Goal: Communication & Community: Answer question/provide support

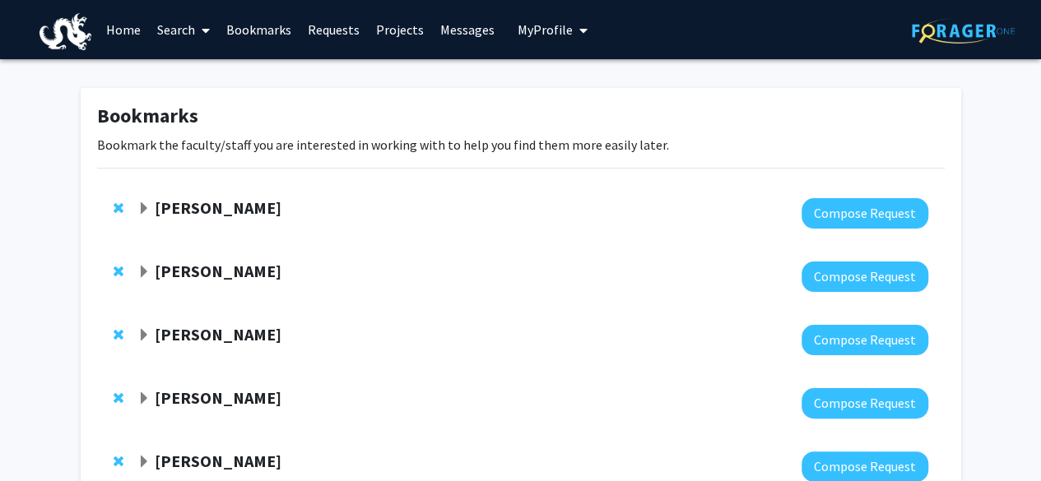
click at [262, 38] on link "Bookmarks" at bounding box center [258, 30] width 81 height 58
click at [332, 25] on link "Requests" at bounding box center [334, 30] width 68 height 58
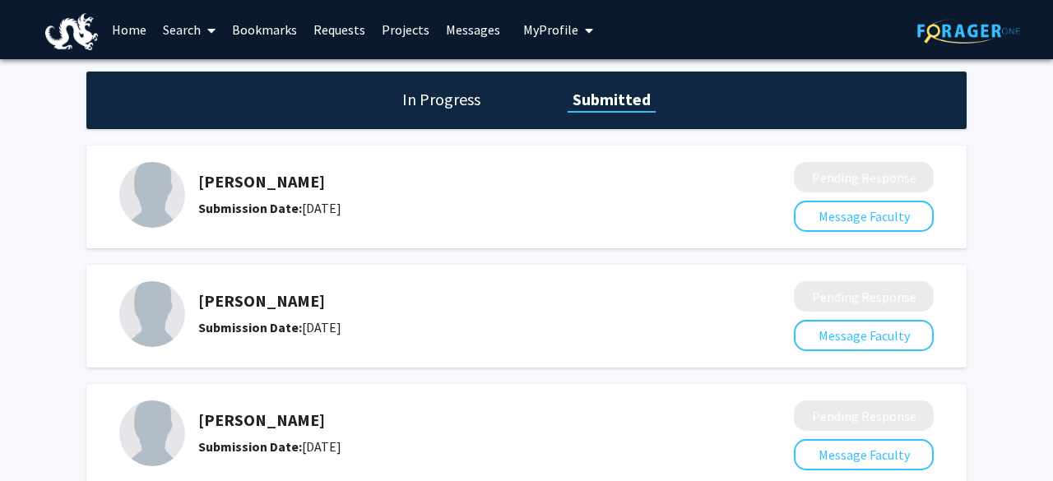
click at [332, 25] on link "Requests" at bounding box center [339, 30] width 68 height 58
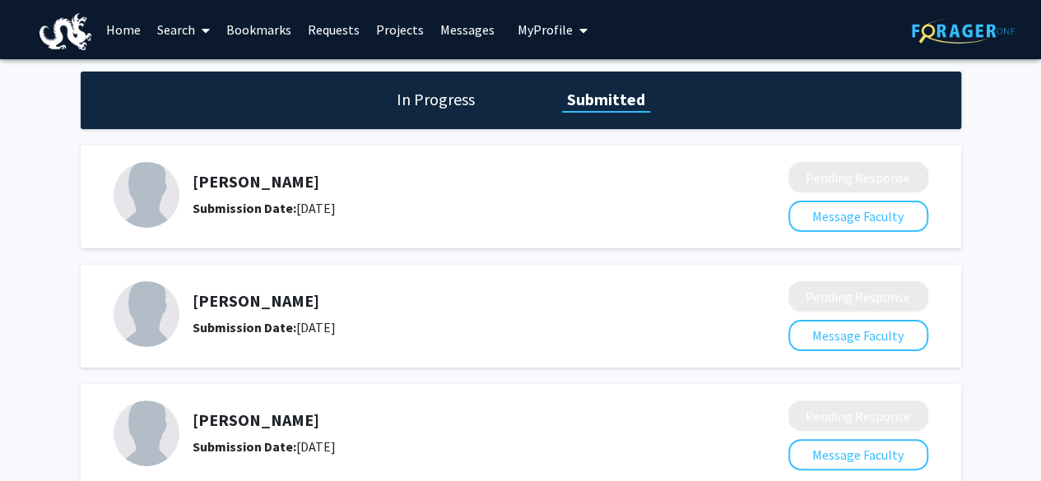
click at [445, 35] on link "Messages" at bounding box center [467, 30] width 71 height 58
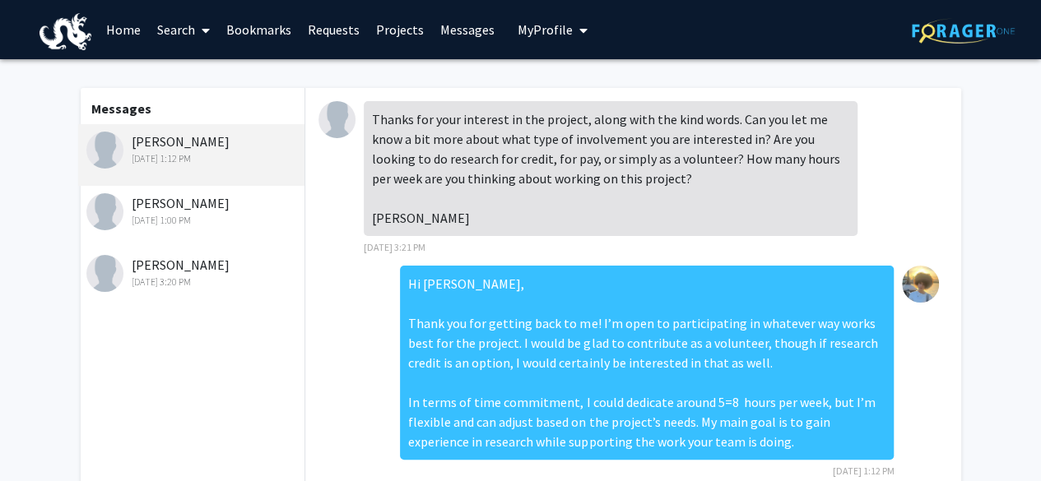
click at [230, 203] on div "[PERSON_NAME] [DATE] 1:00 PM" at bounding box center [193, 210] width 215 height 35
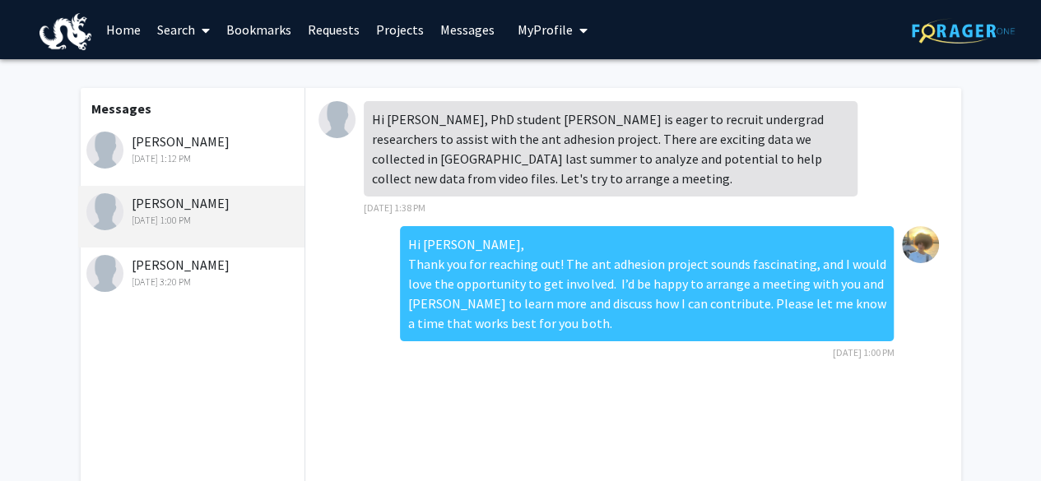
click at [203, 270] on div "[PERSON_NAME] [DATE] 3:20 PM" at bounding box center [193, 272] width 215 height 35
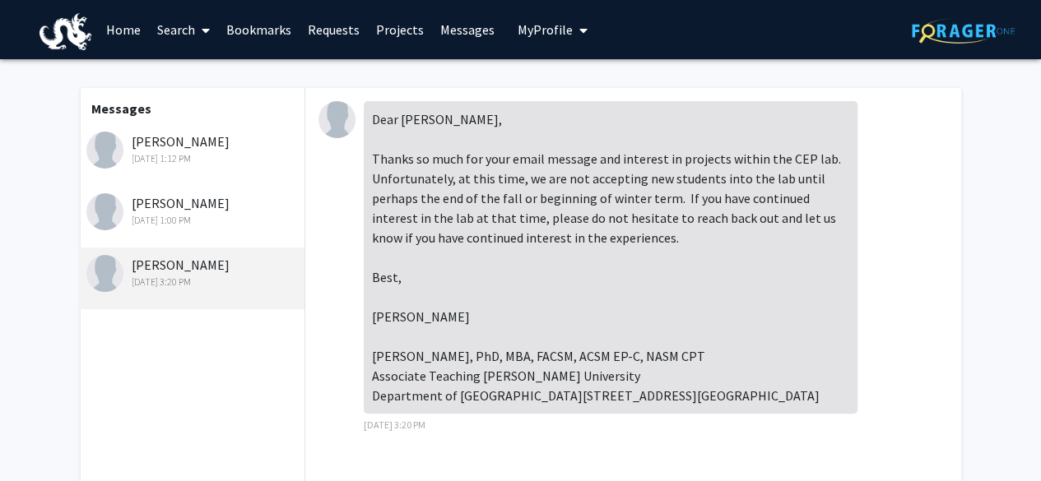
scroll to position [15, 0]
click at [206, 235] on div "[PERSON_NAME] [DATE] 1:00 PM" at bounding box center [191, 217] width 227 height 62
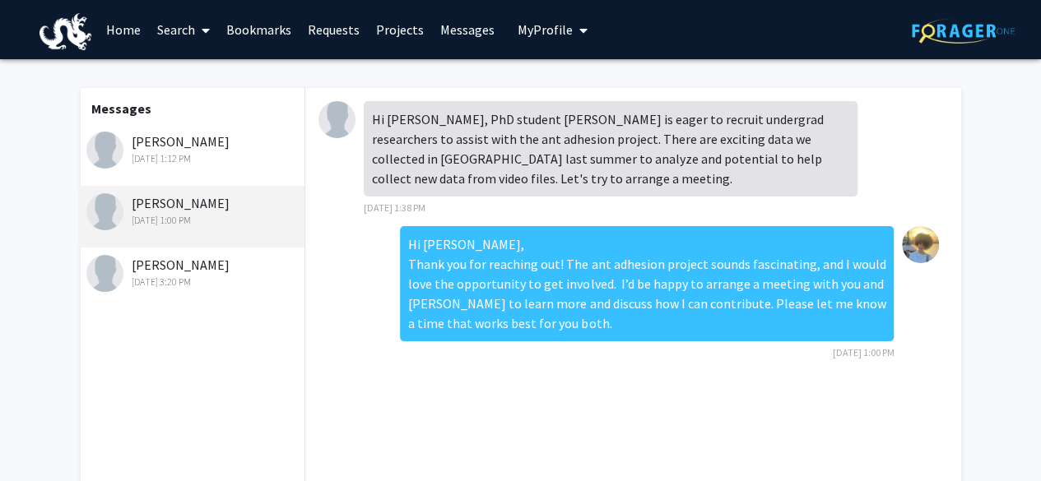
scroll to position [0, 0]
click at [204, 317] on div "Messages [PERSON_NAME] [DATE] 1:12 PM [PERSON_NAME] [DATE] 1:00 PM [PERSON_NAME…" at bounding box center [191, 376] width 227 height 576
click at [206, 303] on div "[PERSON_NAME] [DATE] 3:20 PM" at bounding box center [191, 279] width 227 height 62
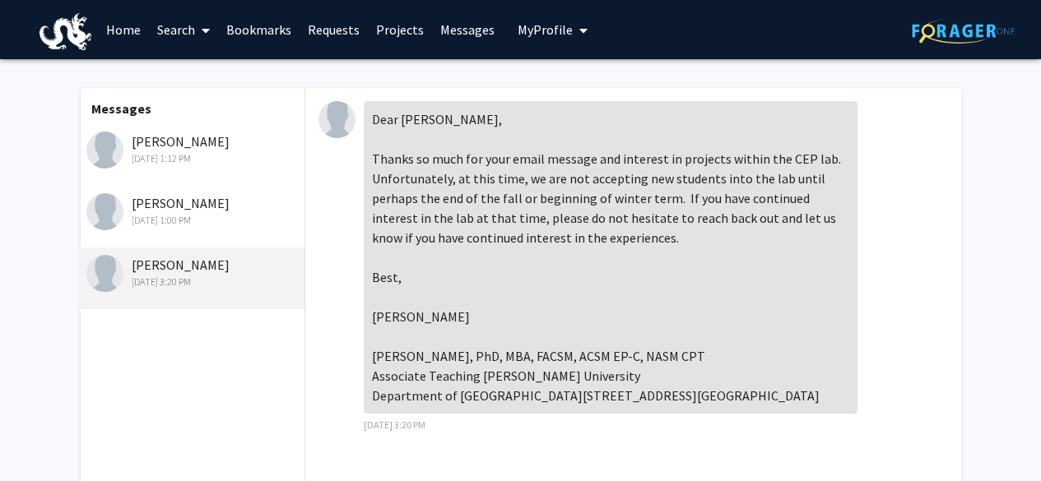
click at [181, 230] on div "[PERSON_NAME] [DATE] 1:00 PM" at bounding box center [191, 217] width 227 height 62
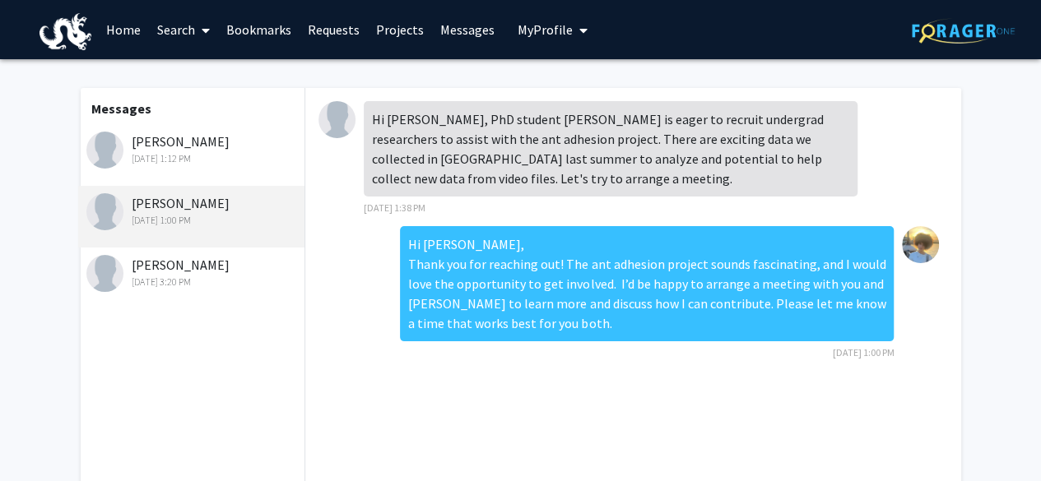
click at [345, 129] on img at bounding box center [336, 119] width 37 height 37
click at [344, 132] on img at bounding box center [336, 119] width 37 height 37
click at [319, 18] on link "Requests" at bounding box center [334, 30] width 68 height 58
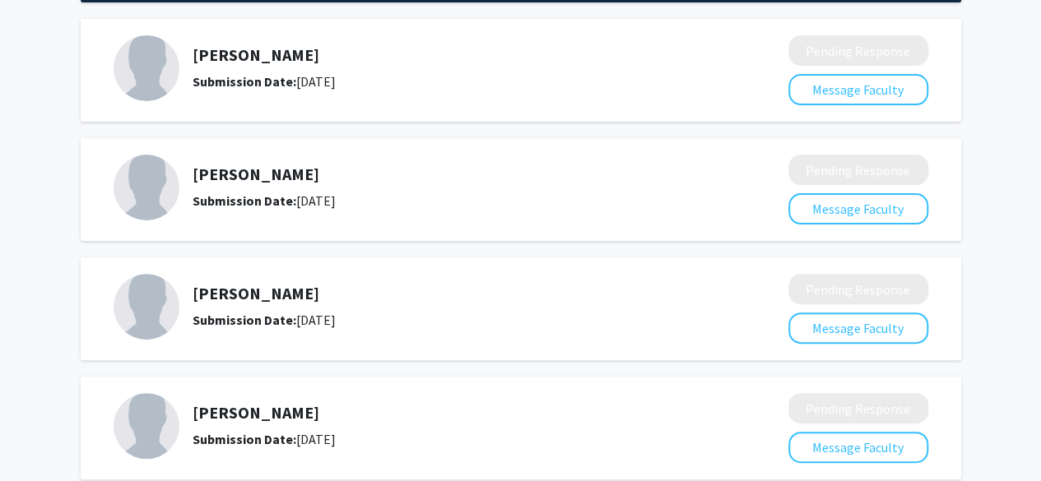
scroll to position [339, 0]
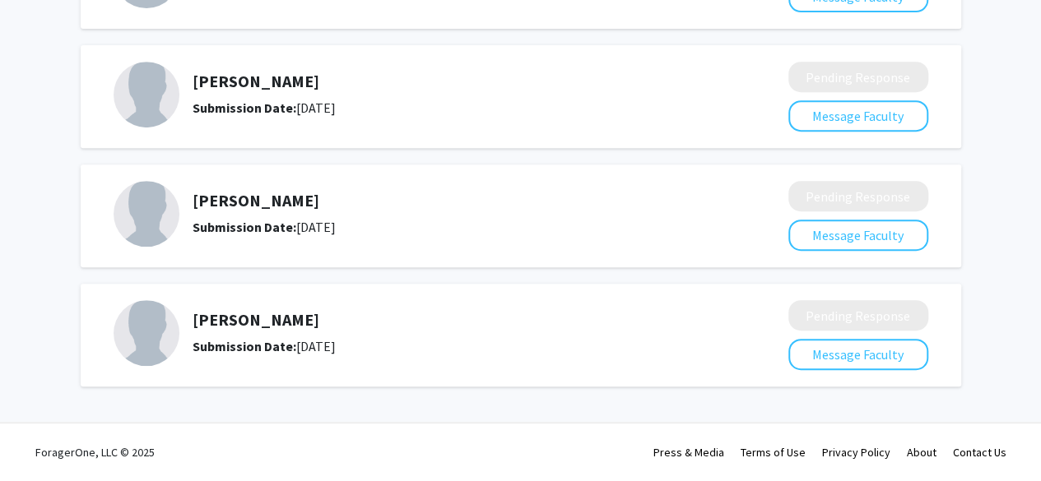
click at [146, 310] on img at bounding box center [147, 333] width 66 height 66
click at [266, 312] on h5 "[PERSON_NAME]" at bounding box center [447, 320] width 509 height 20
click at [260, 329] on h5 "[PERSON_NAME]" at bounding box center [447, 320] width 509 height 20
click at [260, 343] on b "Submission Date:" at bounding box center [245, 346] width 104 height 16
click at [229, 314] on h5 "[PERSON_NAME]" at bounding box center [447, 320] width 509 height 20
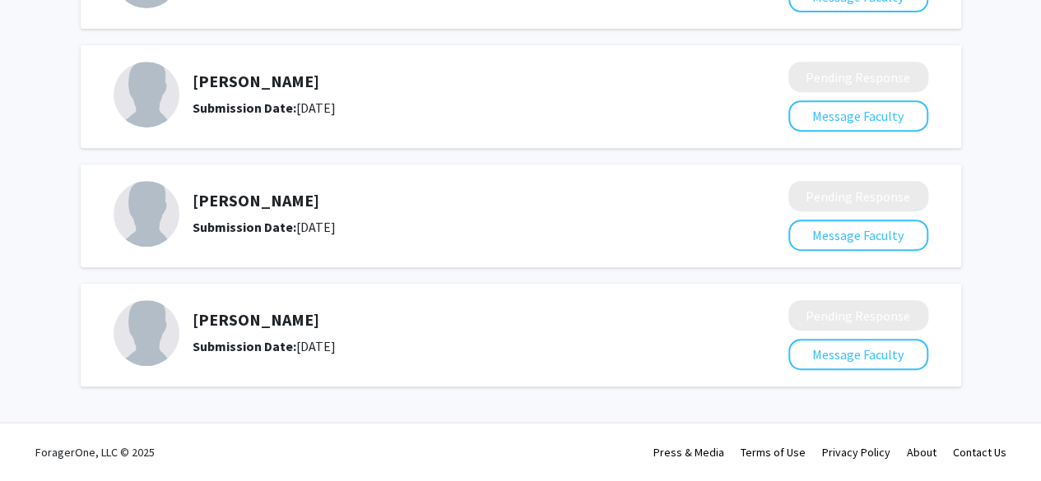
click at [215, 318] on h5 "[PERSON_NAME]" at bounding box center [447, 320] width 509 height 20
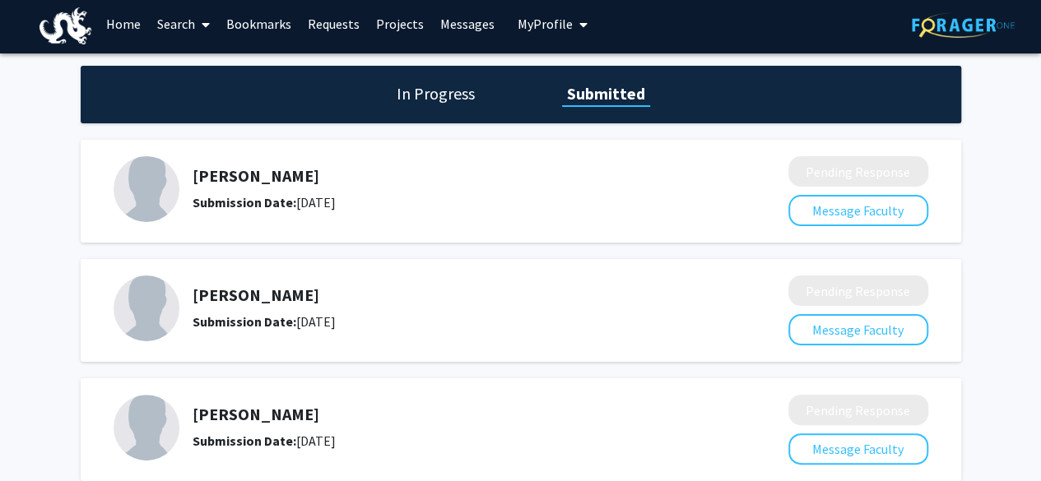
scroll to position [0, 0]
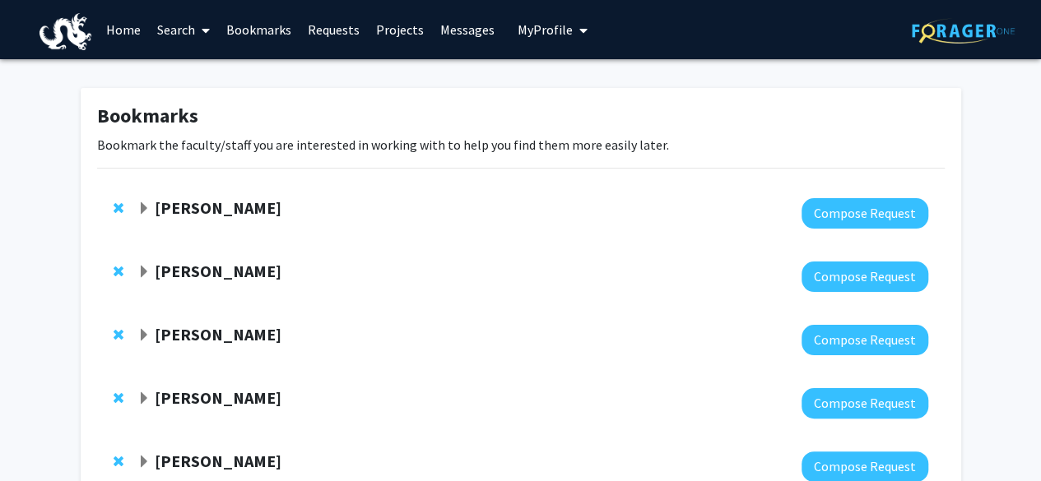
click at [481, 36] on link "Messages" at bounding box center [467, 30] width 71 height 58
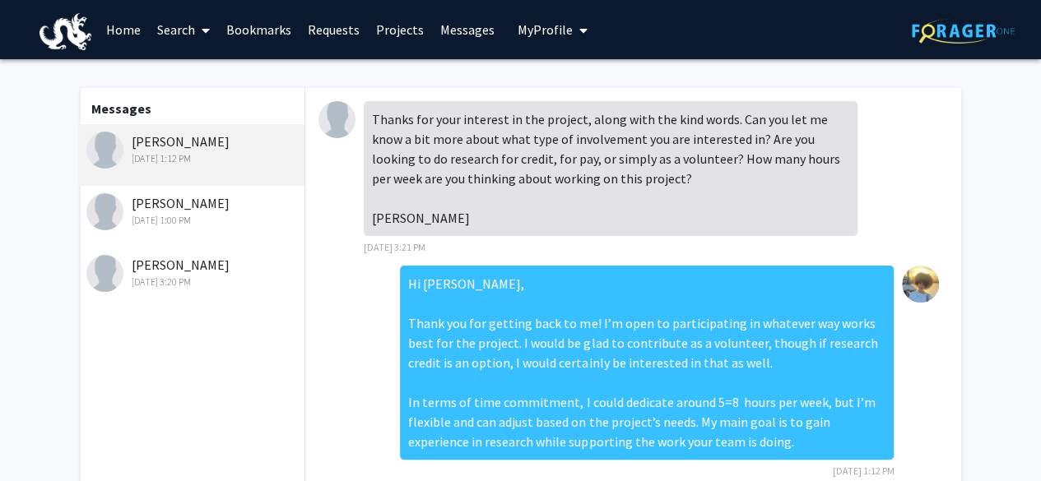
click at [186, 209] on div "[PERSON_NAME] [DATE] 1:00 PM" at bounding box center [193, 210] width 215 height 35
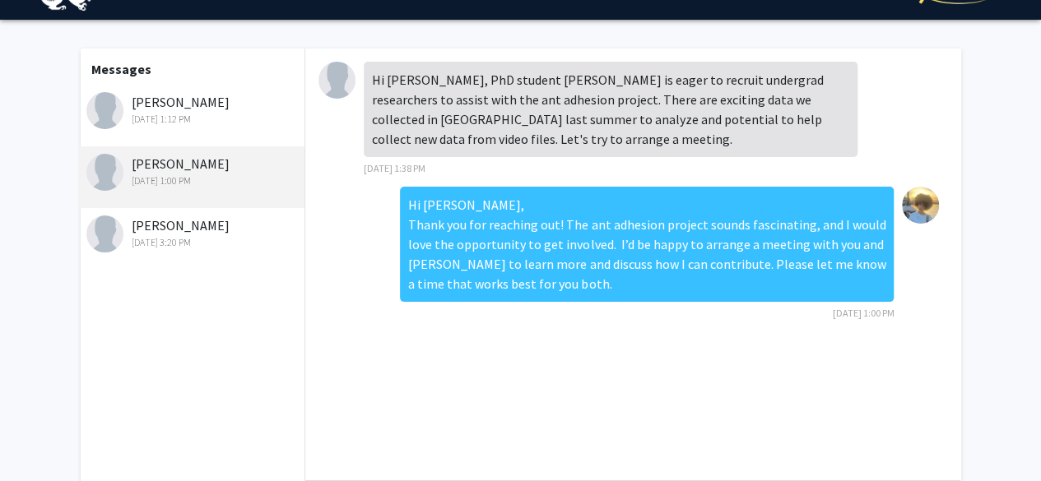
scroll to position [38, 0]
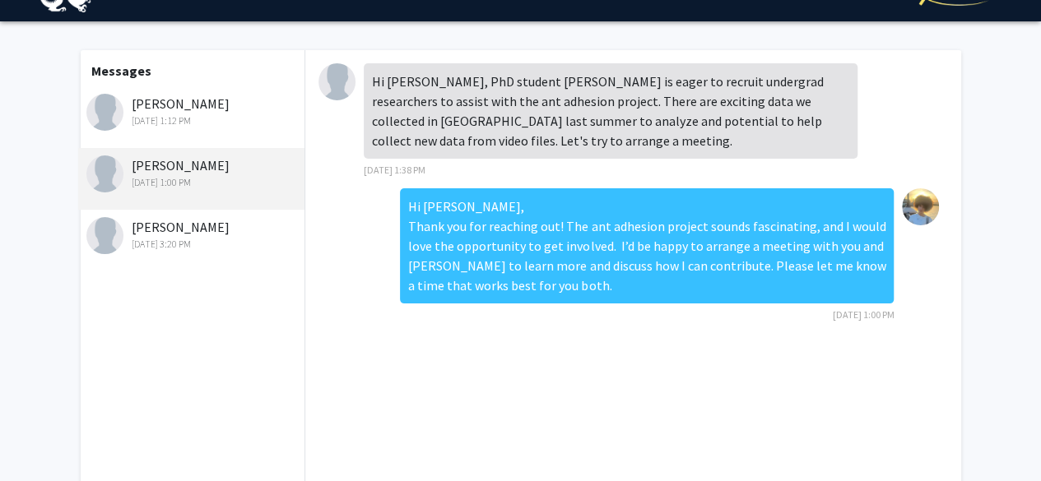
click at [234, 251] on div "[DATE] 3:20 PM" at bounding box center [193, 244] width 215 height 15
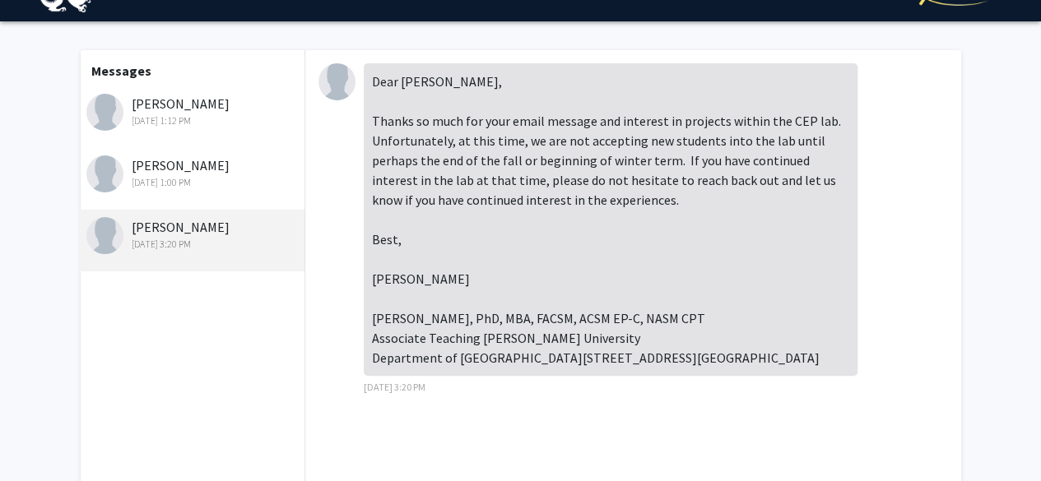
scroll to position [10, 0]
drag, startPoint x: 372, startPoint y: 68, endPoint x: 519, endPoint y: 448, distance: 407.7
click at [519, 396] on div "Dear Bryan, Thanks so much for your email message and interest in projects with…" at bounding box center [611, 229] width 494 height 332
copy div "Dear Bryan, Thanks so much for your email message and interest in projects with…"
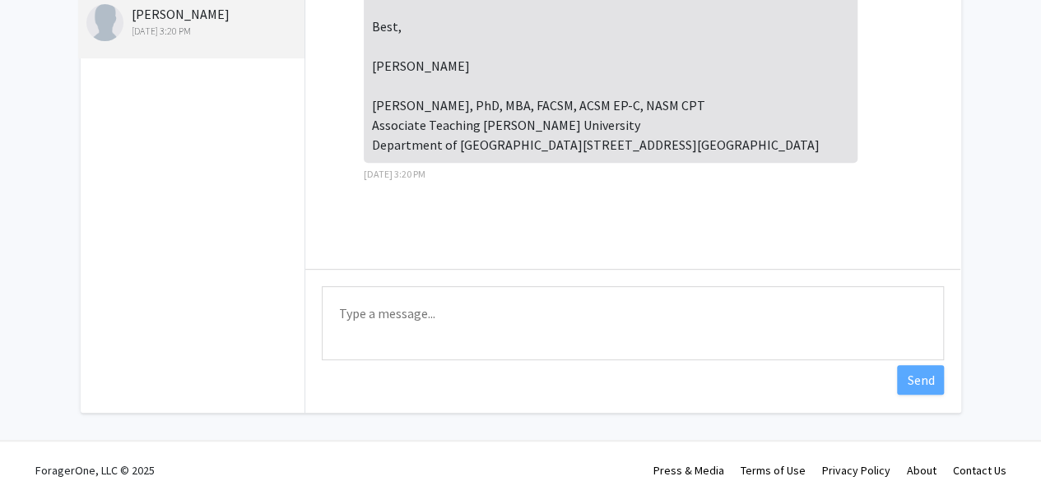
scroll to position [268, 0]
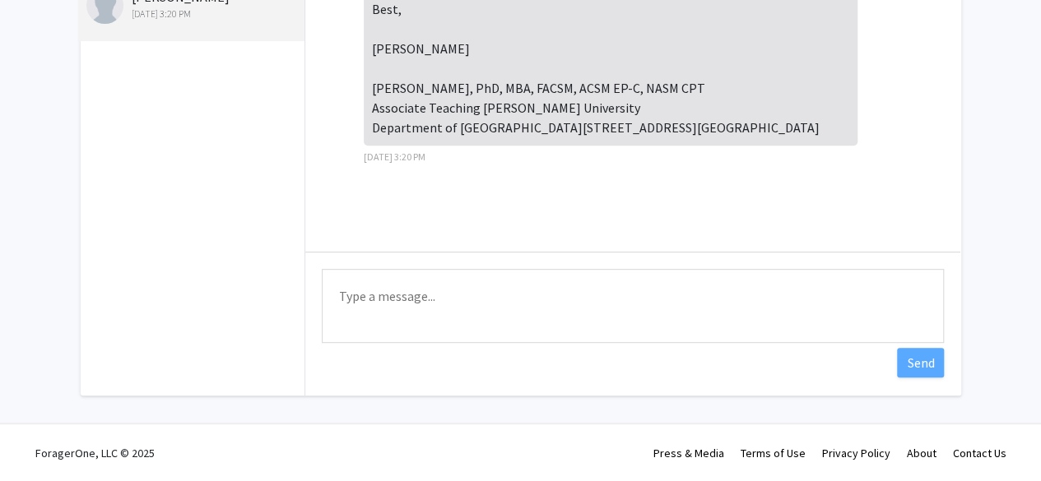
click at [492, 320] on textarea "Type a message" at bounding box center [633, 306] width 622 height 74
paste textarea "Dear Dr. Bruneau, Thank you for getting back to me and for letting me know abou…"
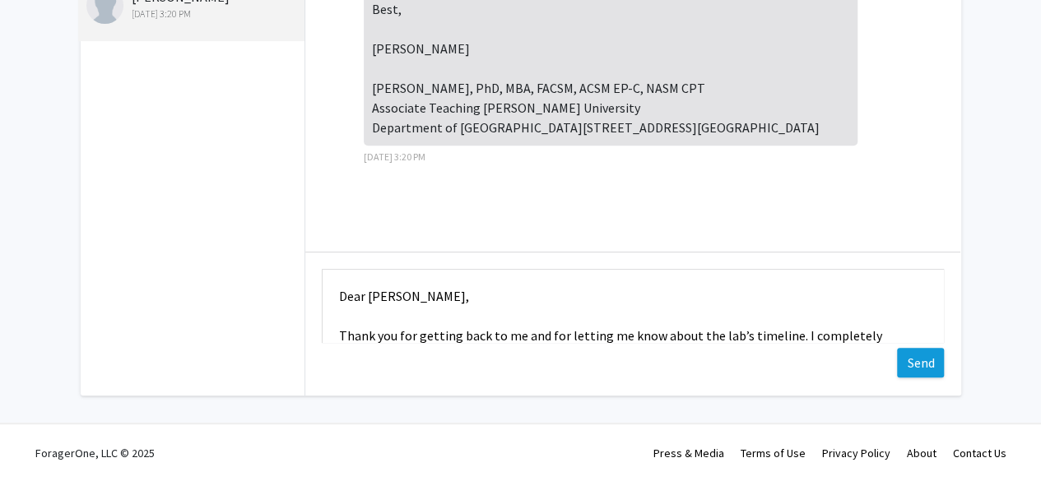
type textarea "Dear Dr. Bruneau, Thank you for getting back to me and for letting me know abou…"
click at [912, 358] on button "Send" at bounding box center [920, 363] width 47 height 30
